Goal: Complete application form: Complete application form

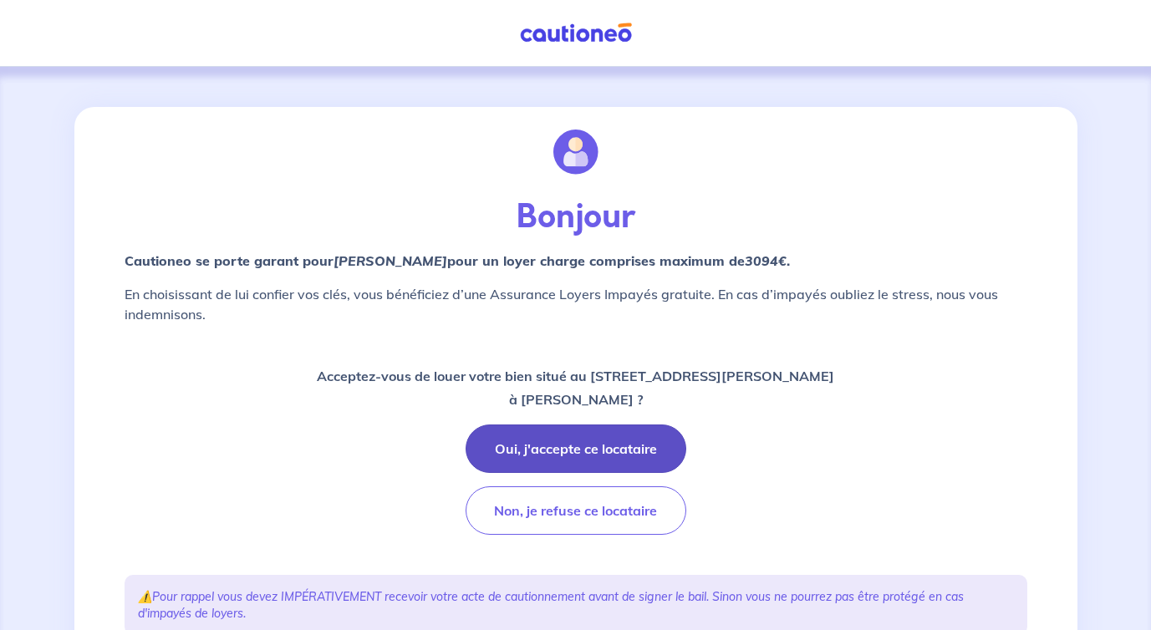
click at [604, 446] on button "Oui, j'accepte ce locataire" at bounding box center [576, 449] width 221 height 48
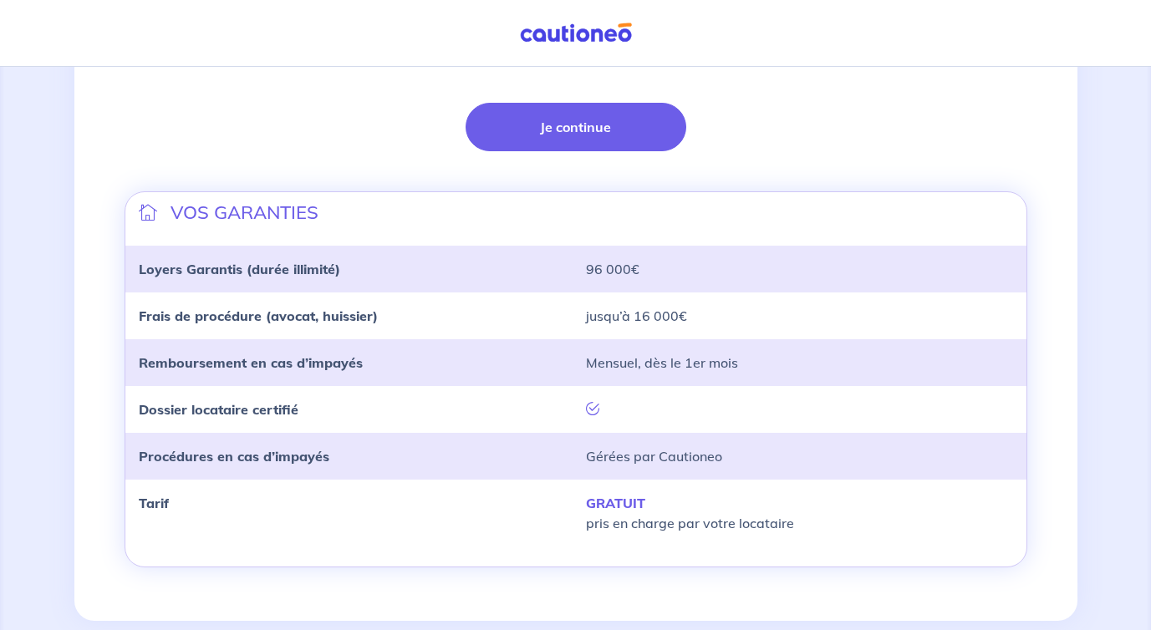
scroll to position [458, 0]
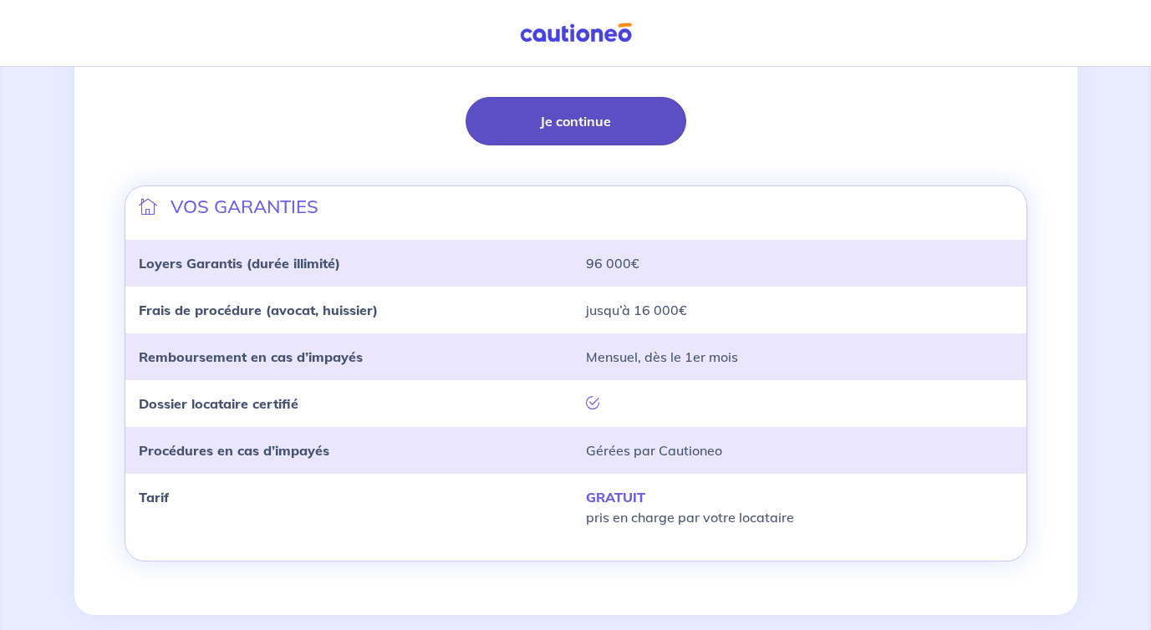
click at [602, 105] on button "Je continue" at bounding box center [576, 121] width 221 height 48
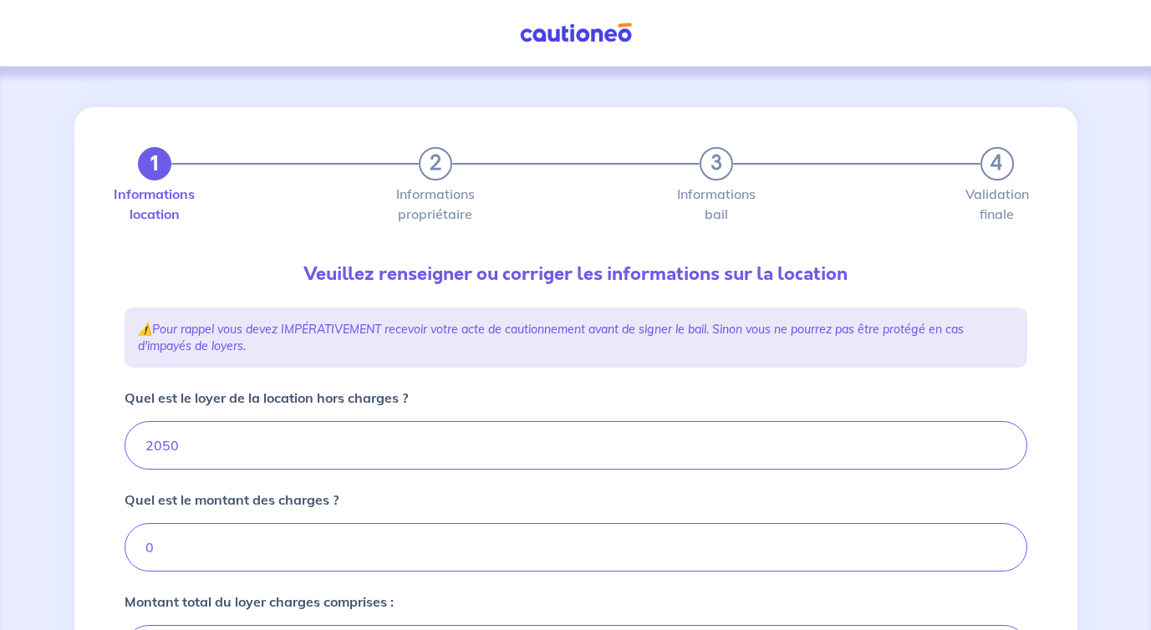
type input "2050"
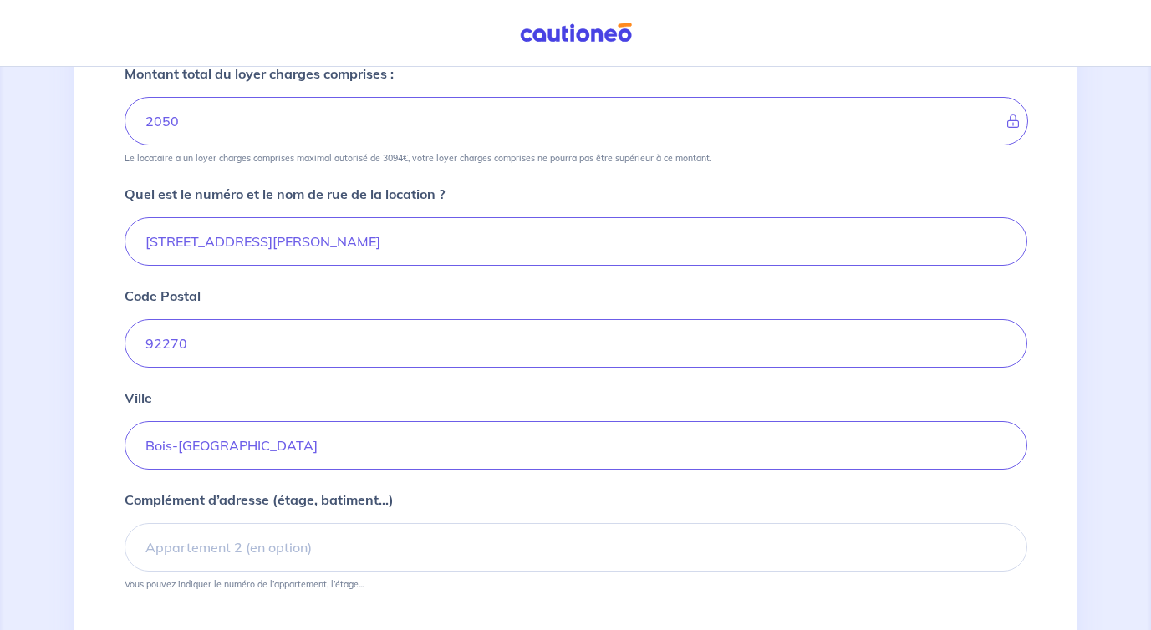
scroll to position [650, 0]
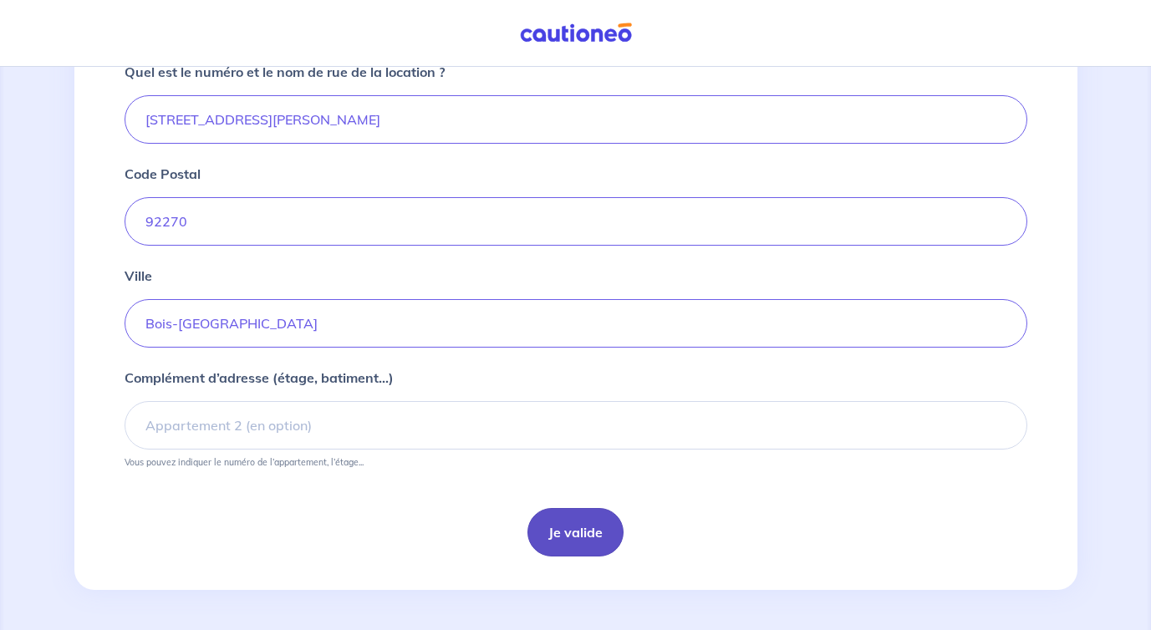
click at [577, 532] on button "Je valide" at bounding box center [575, 532] width 96 height 48
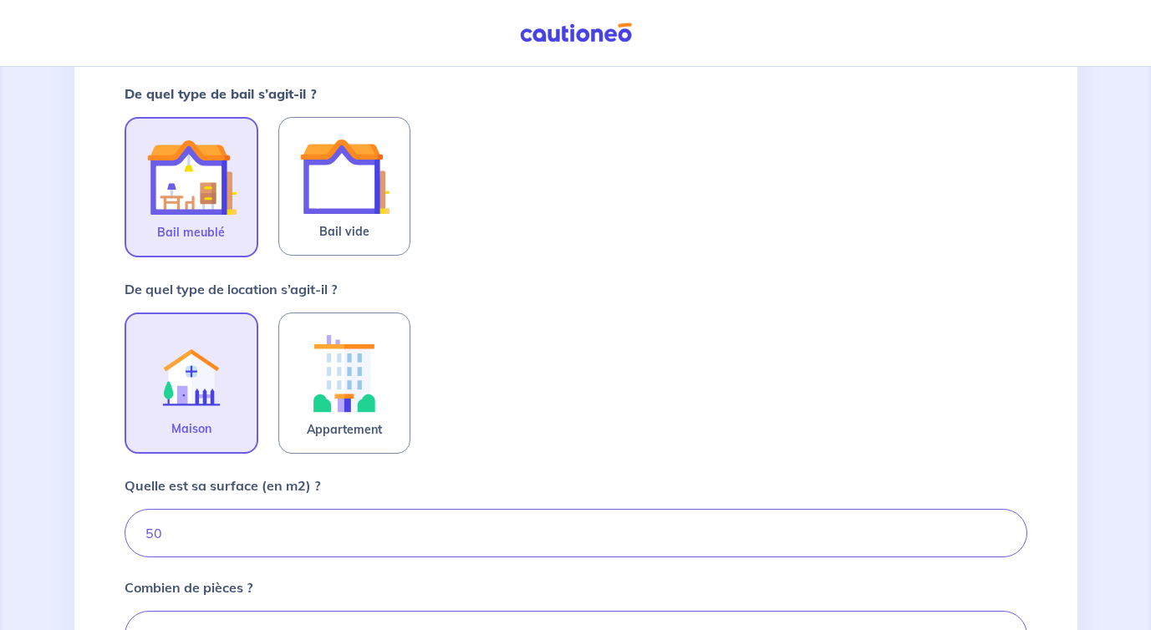
scroll to position [354, 0]
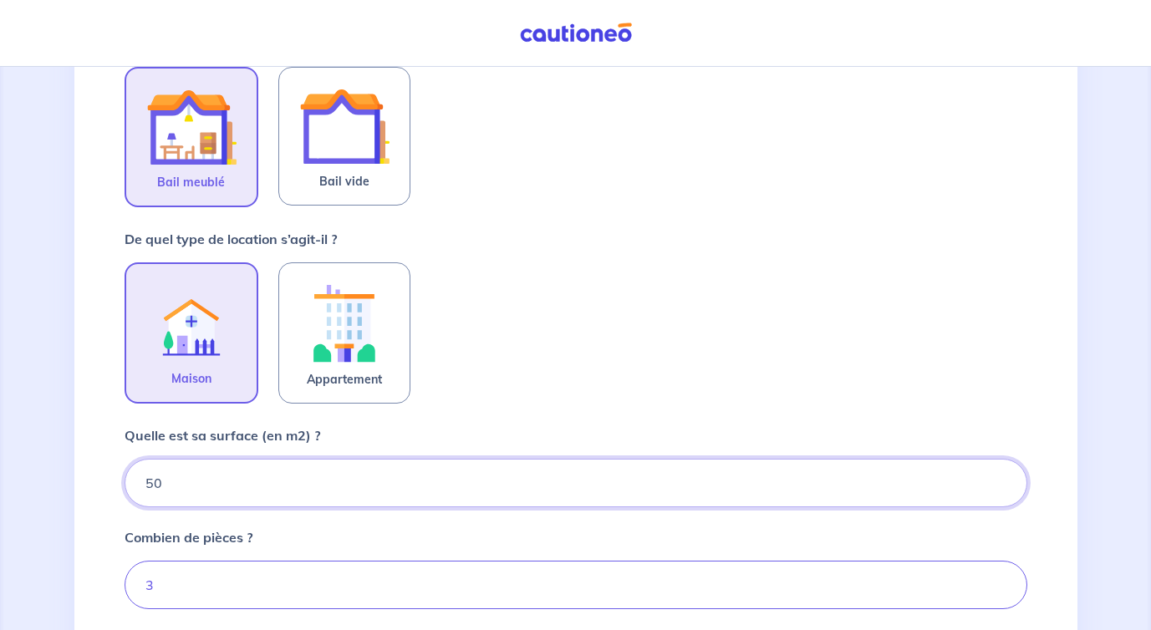
click at [192, 489] on input "50" at bounding box center [576, 483] width 903 height 48
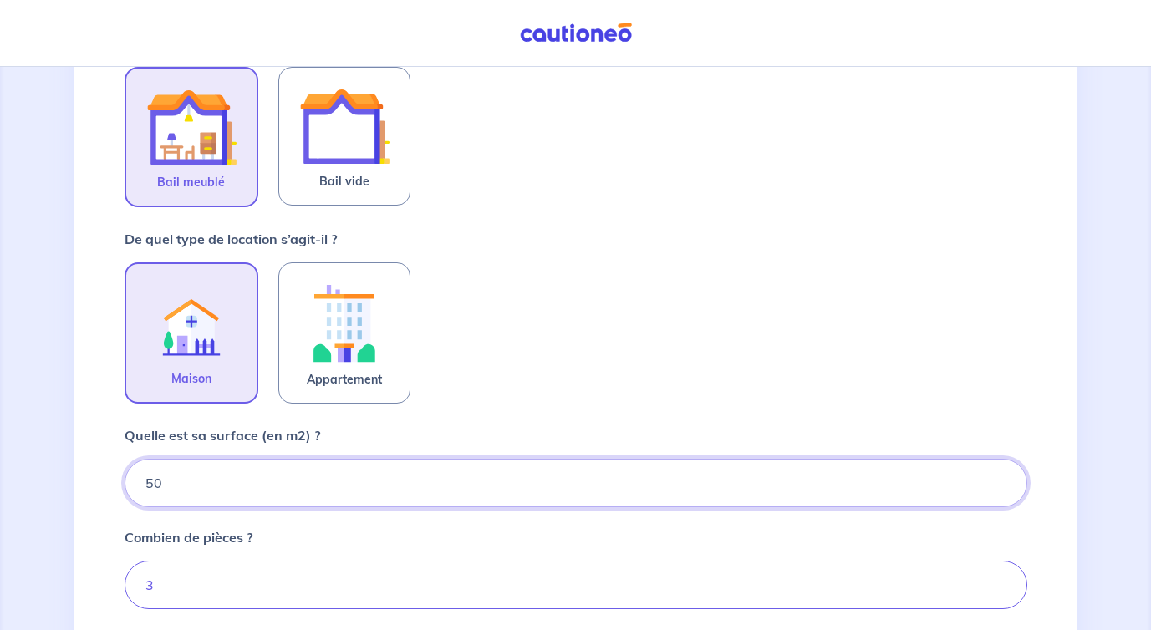
click at [192, 489] on input "50" at bounding box center [576, 483] width 903 height 48
drag, startPoint x: 170, startPoint y: 489, endPoint x: 89, endPoint y: 482, distance: 81.3
click at [89, 482] on div "1 2 3 4 Informations location Informations propriétaire Informations bail Valid…" at bounding box center [575, 273] width 1003 height 1041
type input "85"
click at [272, 545] on div "Combien de pièces ? 3" at bounding box center [576, 568] width 903 height 82
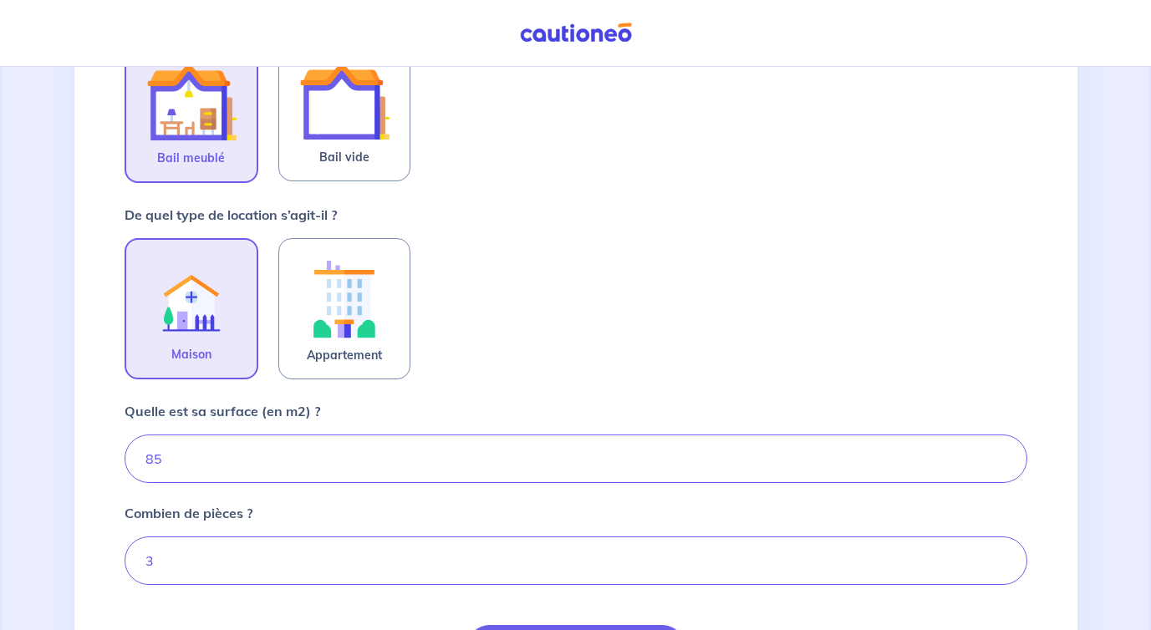
scroll to position [557, 0]
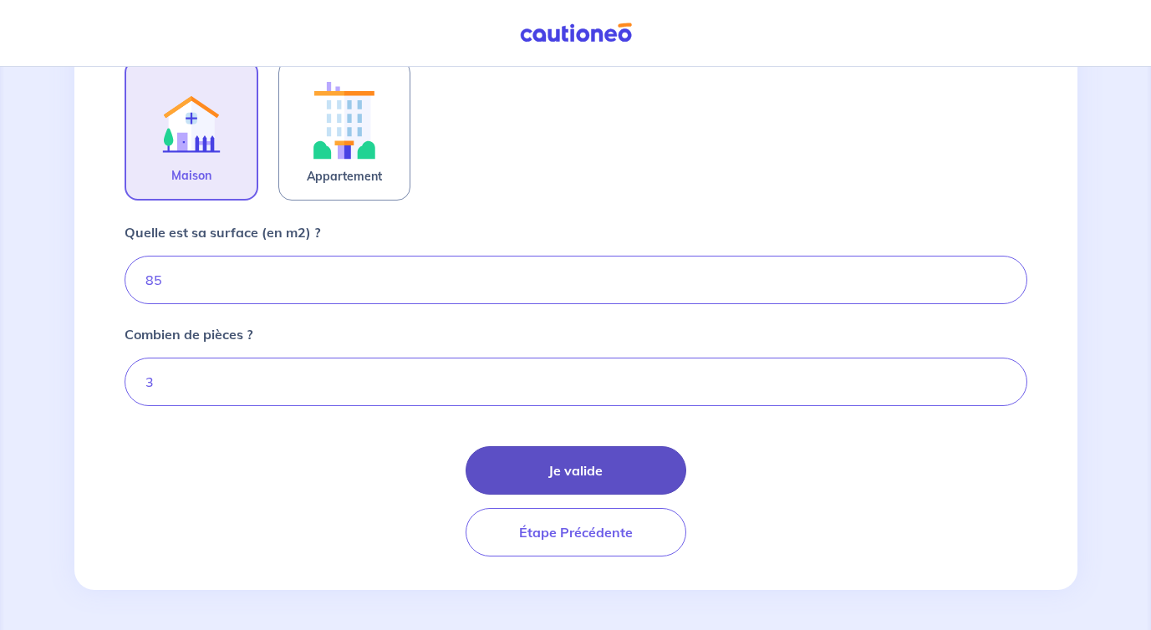
click at [556, 474] on button "Je valide" at bounding box center [576, 470] width 221 height 48
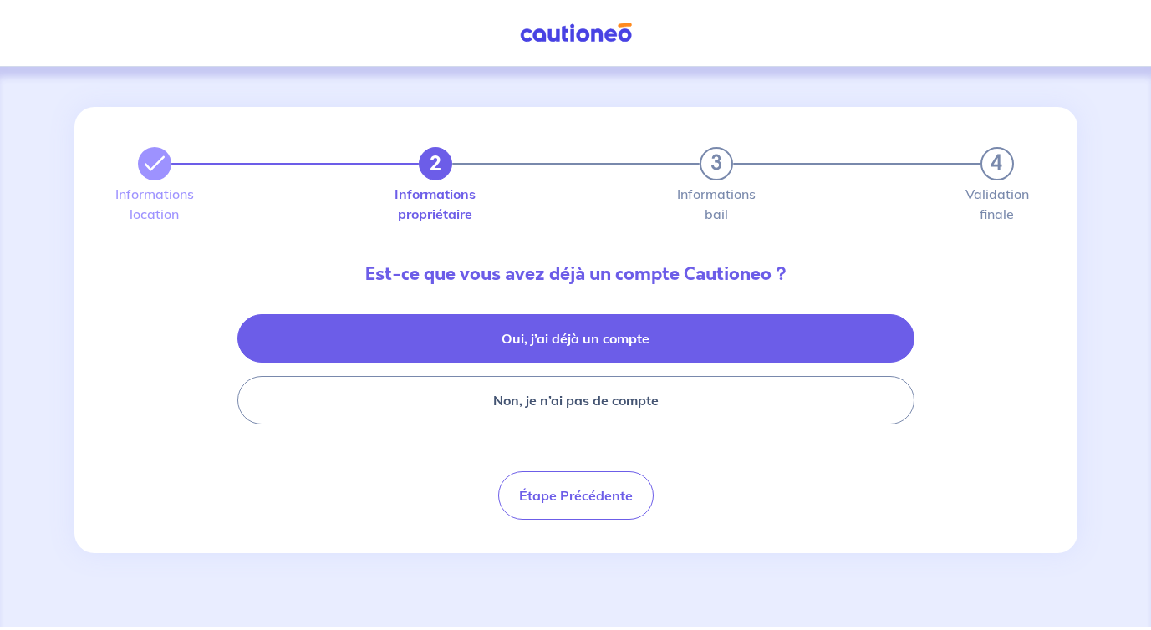
click at [593, 334] on button "Oui, j’ai déjà un compte" at bounding box center [575, 338] width 677 height 48
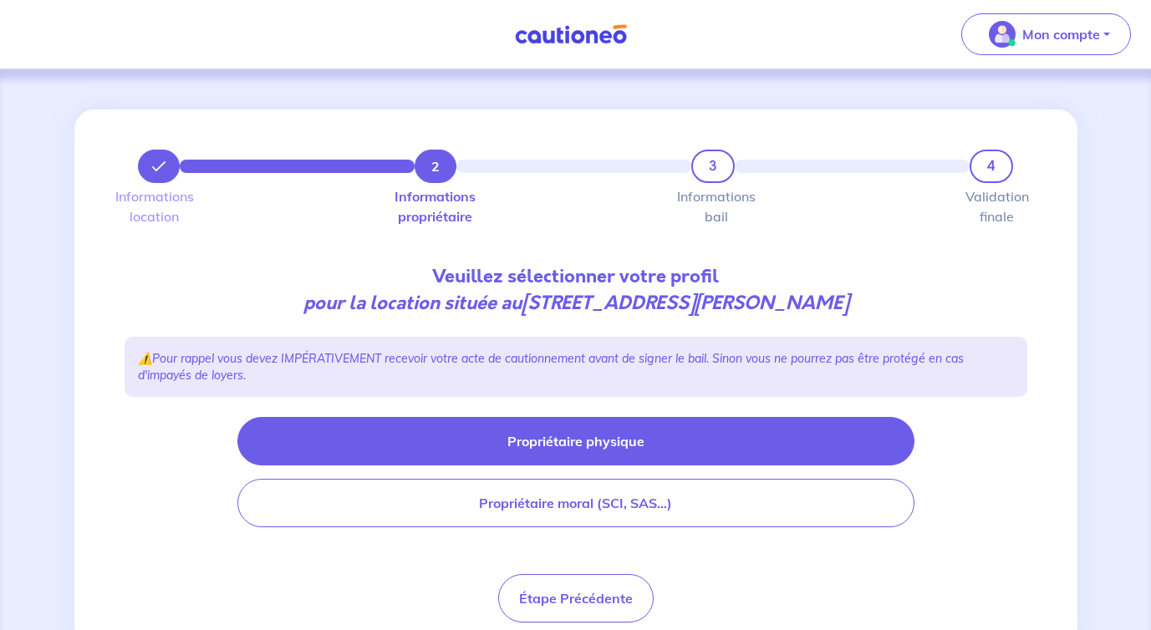
click at [671, 435] on button "Propriétaire physique" at bounding box center [575, 441] width 677 height 48
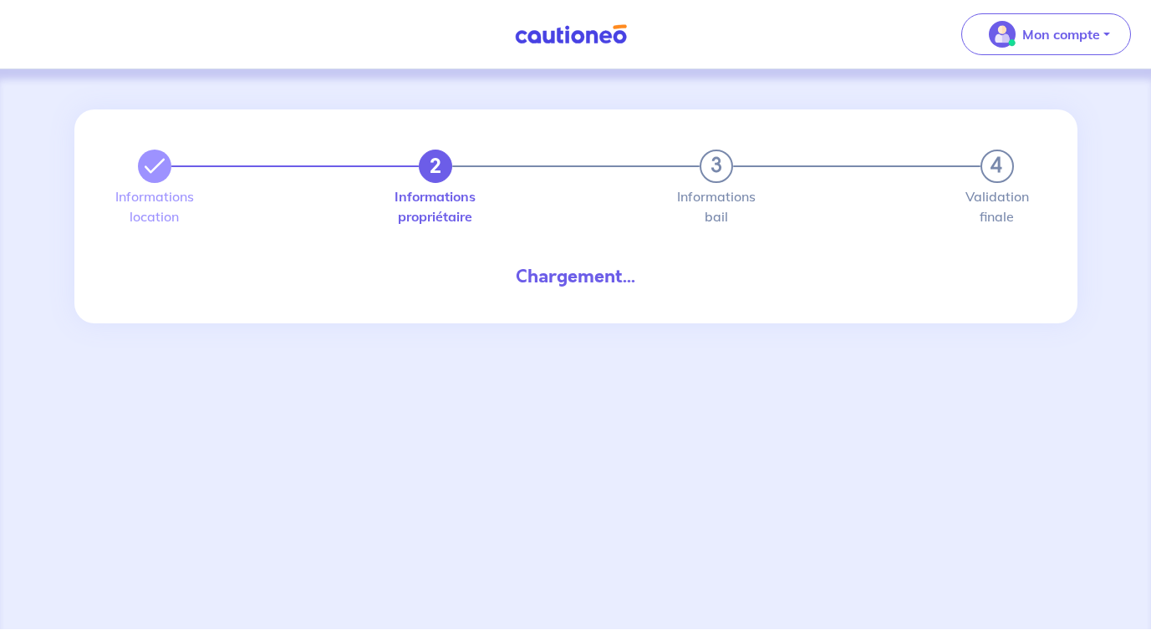
select select "FR"
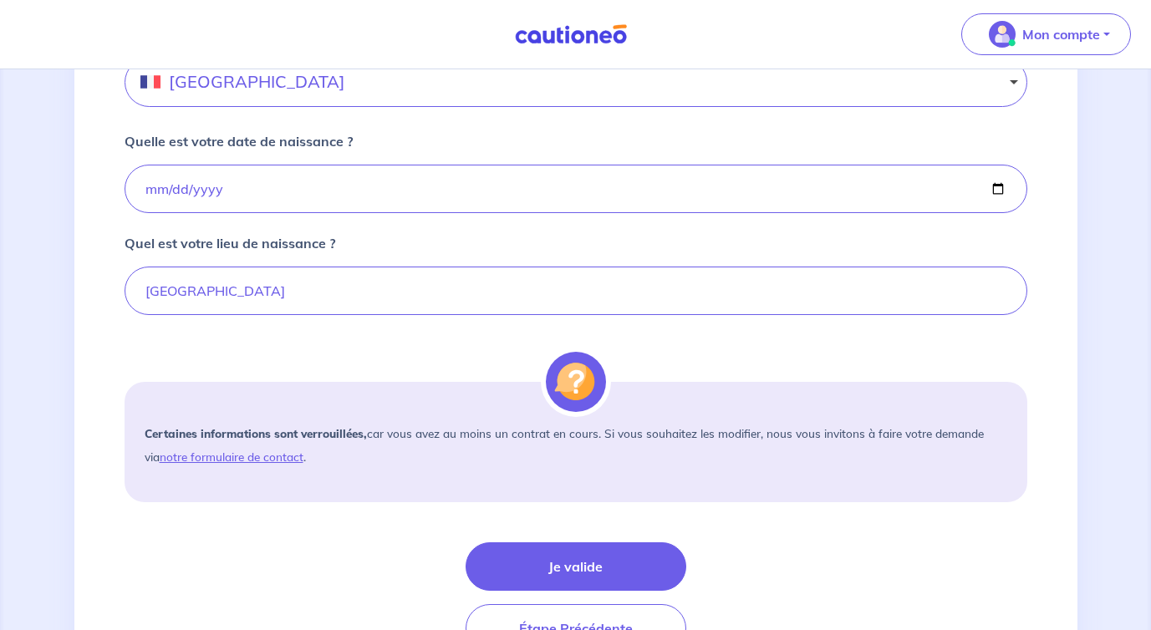
scroll to position [1122, 0]
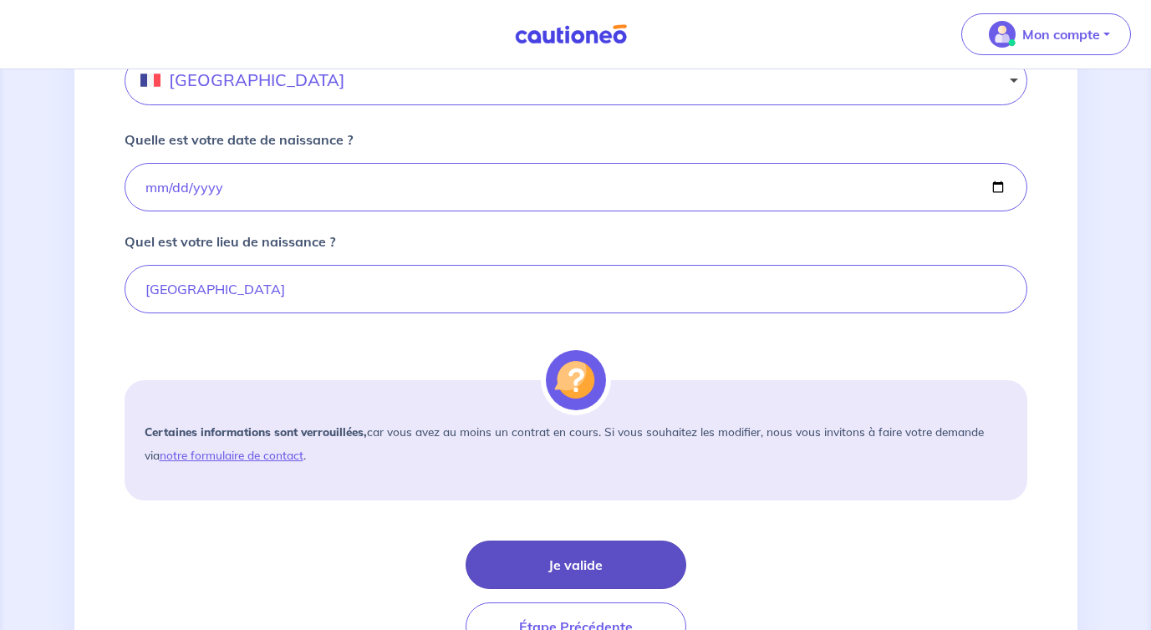
click at [598, 555] on button "Je valide" at bounding box center [576, 565] width 221 height 48
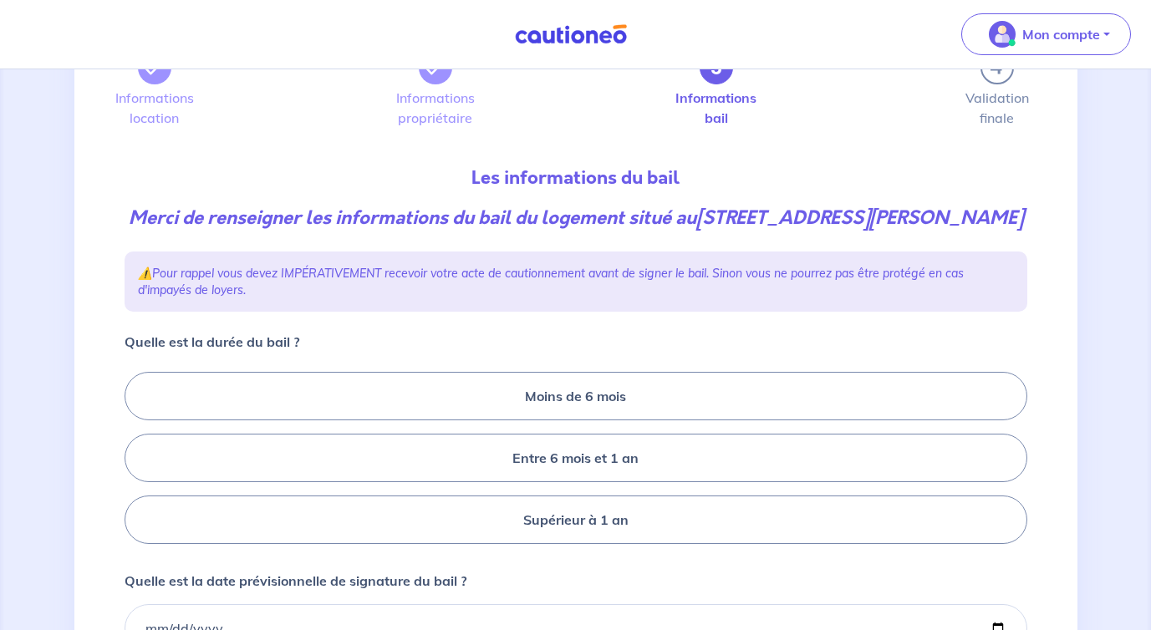
scroll to position [109, 0]
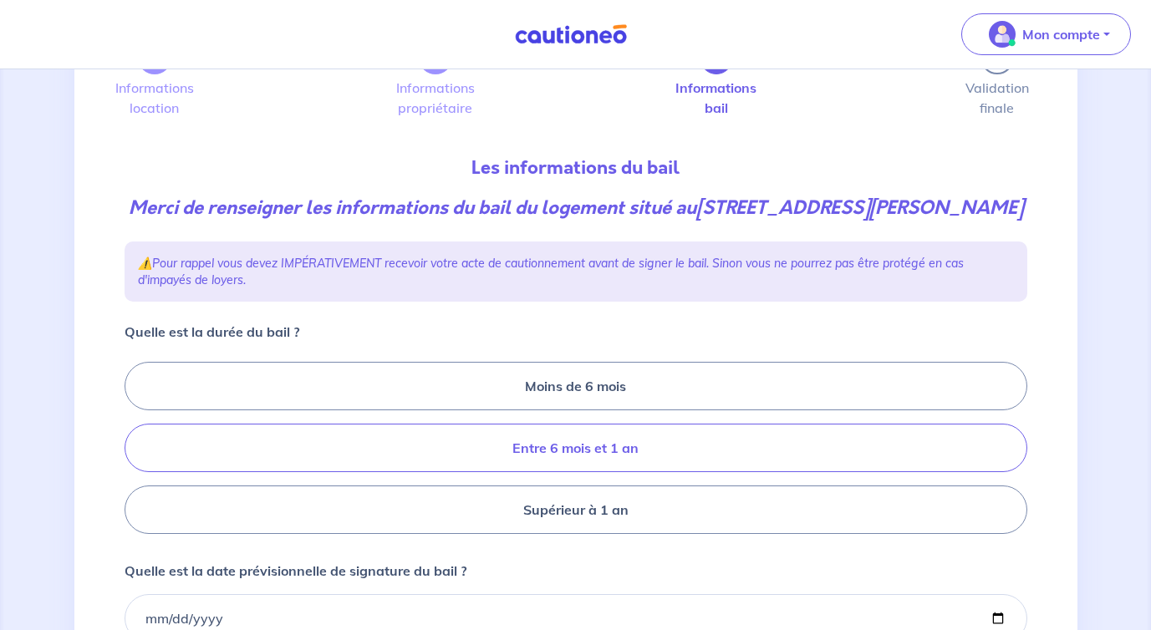
click at [658, 472] on label "Entre 6 mois et 1 an" at bounding box center [576, 448] width 903 height 48
click at [135, 454] on input "Entre 6 mois et 1 an" at bounding box center [130, 448] width 11 height 11
radio input "true"
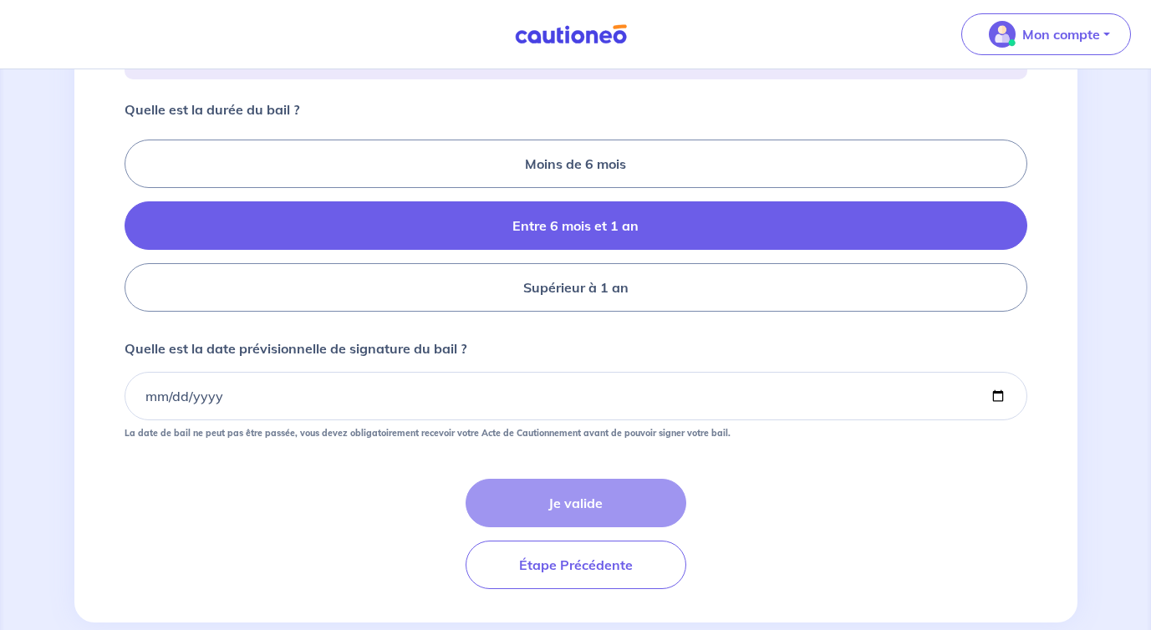
scroll to position [390, 0]
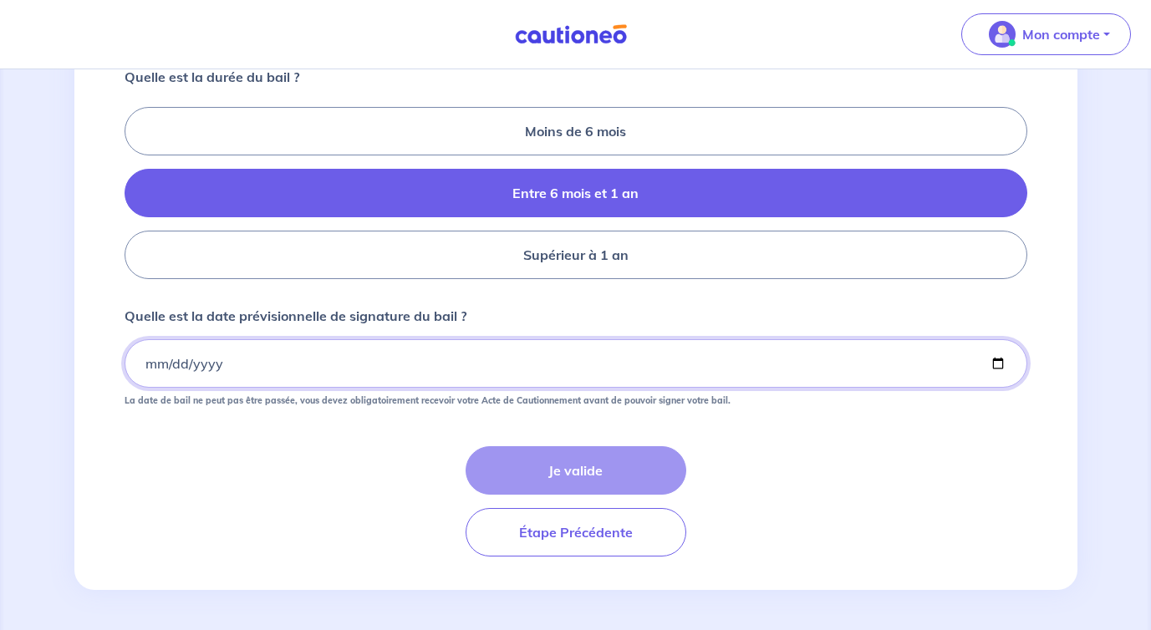
click at [535, 370] on input "Quelle est la date prévisionnelle de signature du bail ?" at bounding box center [576, 363] width 903 height 48
click at [535, 387] on input "Quelle est la date prévisionnelle de signature du bail ?" at bounding box center [576, 363] width 903 height 48
click at [500, 375] on input "Quelle est la date prévisionnelle de signature du bail ?" at bounding box center [576, 363] width 903 height 48
click at [1002, 365] on input "Quelle est la date prévisionnelle de signature du bail ?" at bounding box center [576, 363] width 903 height 48
type input "2025-08-22"
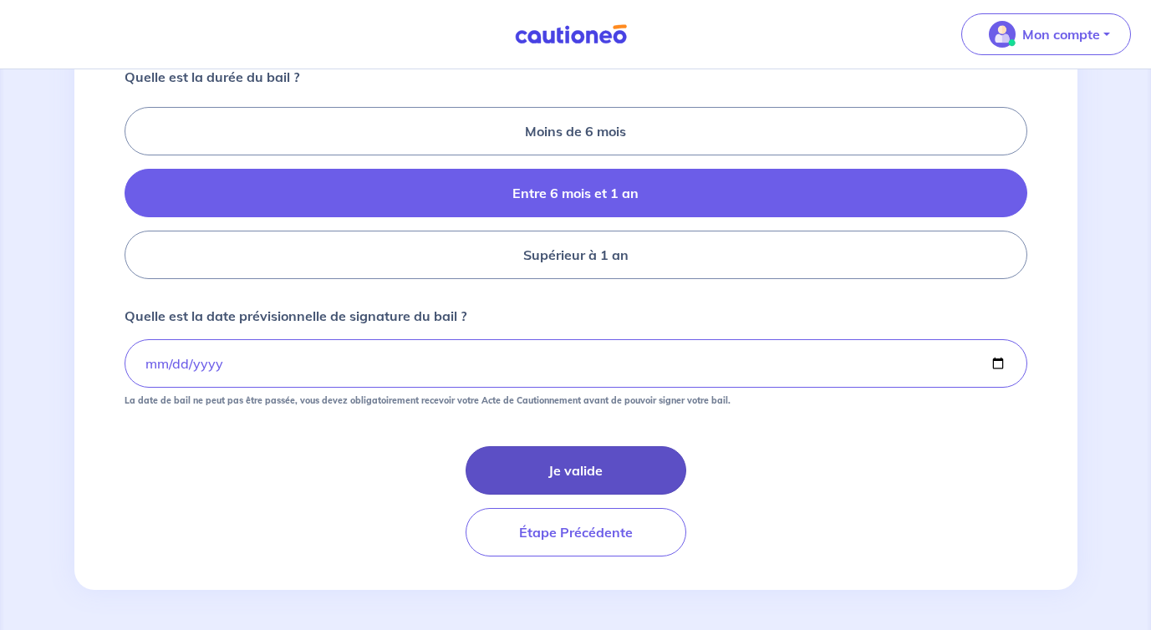
click at [618, 469] on button "Je valide" at bounding box center [576, 470] width 221 height 48
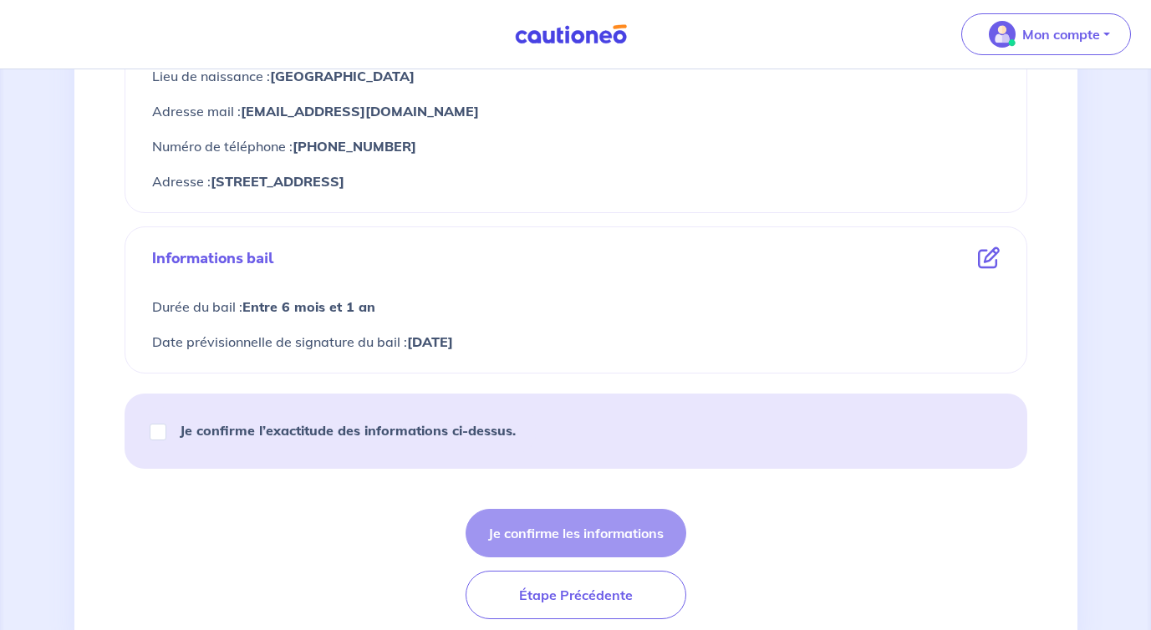
scroll to position [781, 0]
click at [394, 433] on strong "Je confirme l’exactitude des informations ci-dessus." at bounding box center [348, 428] width 336 height 17
click at [166, 433] on input "Je confirme l’exactitude des informations ci-dessus." at bounding box center [158, 430] width 17 height 17
checkbox input "true"
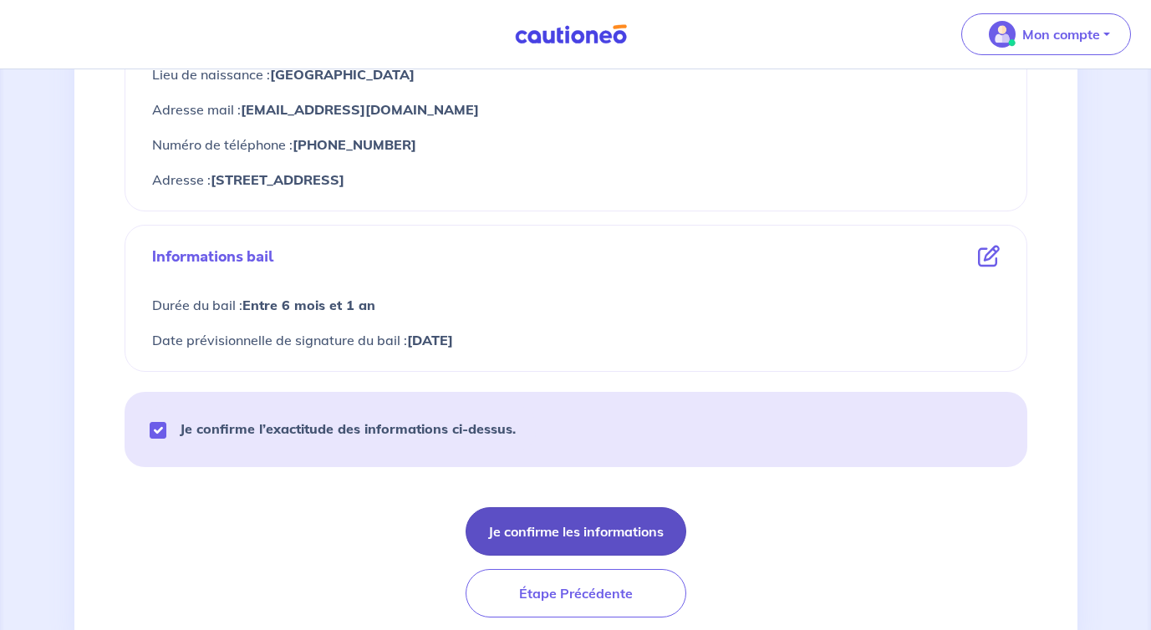
click at [569, 527] on button "Je confirme les informations" at bounding box center [576, 531] width 221 height 48
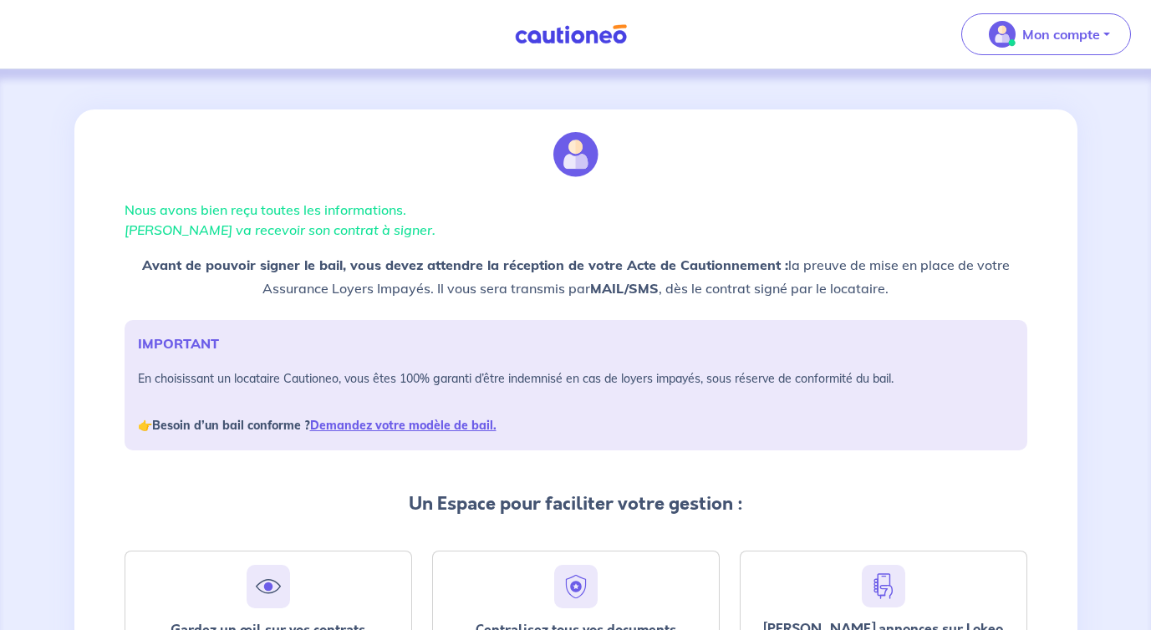
drag, startPoint x: 569, startPoint y: 527, endPoint x: 715, endPoint y: 296, distance: 272.7
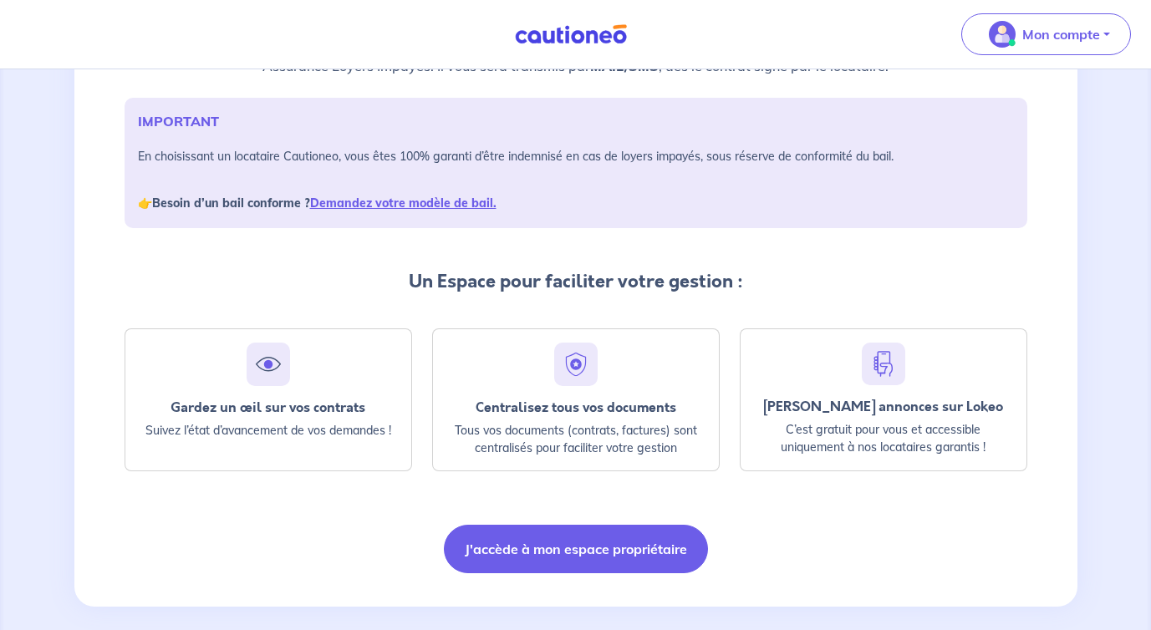
scroll to position [239, 0]
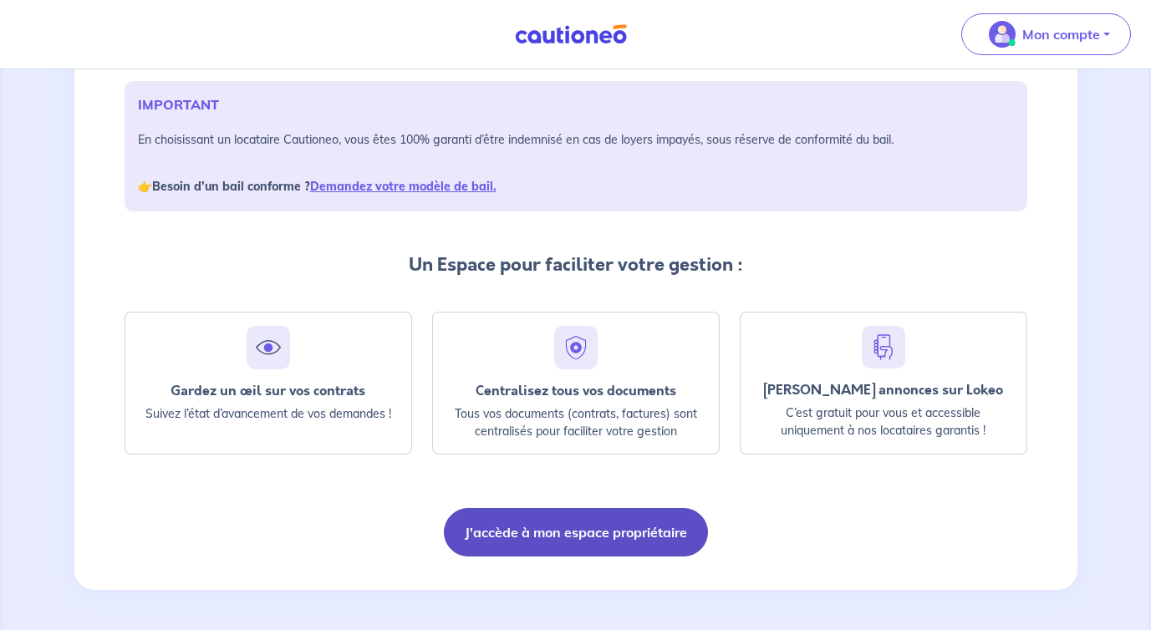
click at [601, 528] on button "J'accède à mon espace propriétaire" at bounding box center [576, 532] width 264 height 48
